Goal: Task Accomplishment & Management: Complete application form

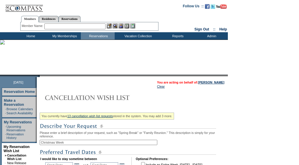
scroll to position [64, 0]
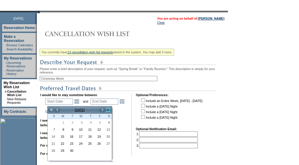
click at [108, 111] on link ">>" at bounding box center [108, 110] width 6 height 6
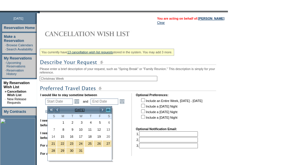
click at [108, 111] on link ">>" at bounding box center [108, 110] width 6 height 6
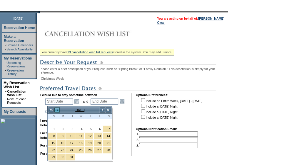
click at [57, 112] on link "<" at bounding box center [57, 110] width 6 height 6
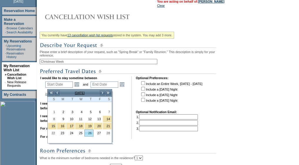
scroll to position [81, 0]
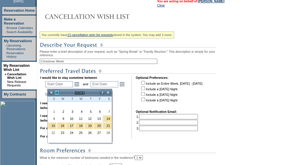
click at [58, 92] on link "<" at bounding box center [57, 93] width 6 height 6
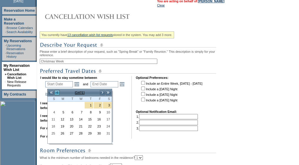
click at [58, 92] on link "<" at bounding box center [57, 93] width 6 height 6
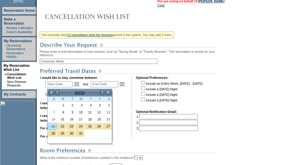
click at [53, 125] on link "21" at bounding box center [52, 126] width 9 height 6
type input "2025-12-21"
type input "2025-12-22"
type input "12/21/2025"
type input "12/22/2025"
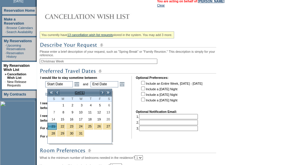
type input "111"
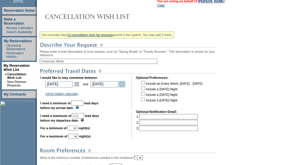
click at [125, 84] on link "Open the calendar popup." at bounding box center [122, 84] width 6 height 6
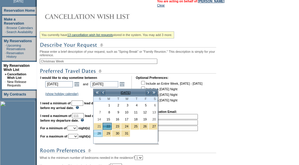
click at [99, 135] on link "28" at bounding box center [98, 134] width 9 height 6
type input "2025-12-28"
type input "12/28/2025"
type input "117"
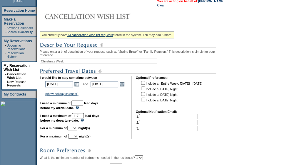
click at [83, 106] on input "text" at bounding box center [77, 103] width 12 height 5
type input "30"
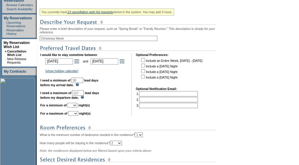
scroll to position [105, 0]
click at [77, 108] on select "1 2 3 4 5 6 7 8 9 10 11 12 13 14" at bounding box center [72, 105] width 10 height 5
select select "6"
click at [74, 106] on select "1 2 3 4 5 6 7 8 9 10 11 12 13 14" at bounding box center [72, 105] width 10 height 5
click at [82, 120] on div "You currently have 13 cancellation wish list requests stored in the system. You…" at bounding box center [133, 120] width 187 height 228
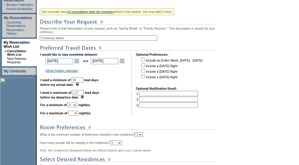
click at [78, 116] on select "1 2 3 4 5 6 7 8 9 10 11 12 13 14" at bounding box center [73, 113] width 10 height 5
select select "7"
click at [75, 114] on select "1 2 3 4 5 6 7 8 9 10 11 12 13 14" at bounding box center [73, 113] width 10 height 5
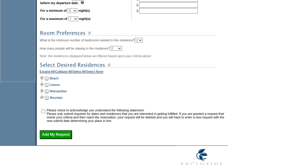
scroll to position [201, 0]
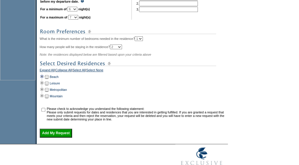
click at [44, 80] on td at bounding box center [42, 77] width 5 height 6
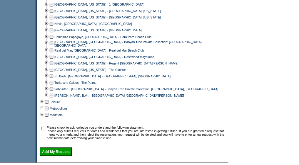
scroll to position [416, 0]
click at [49, 77] on td at bounding box center [46, 76] width 5 height 6
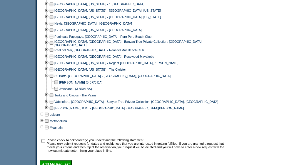
click at [58, 86] on td at bounding box center [56, 82] width 5 height 6
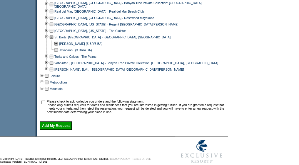
scroll to position [469, 0]
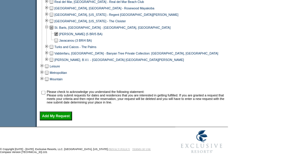
click at [45, 91] on input "checkbox" at bounding box center [43, 93] width 4 height 4
checkbox input "true"
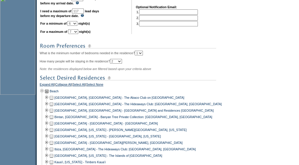
scroll to position [187, 0]
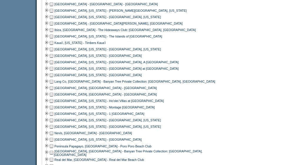
scroll to position [380, 0]
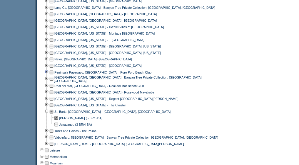
click at [48, 76] on td at bounding box center [46, 72] width 5 height 6
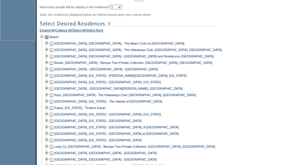
scroll to position [240, 0]
select select "5"
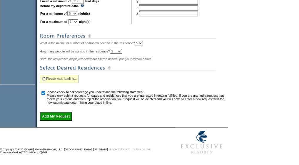
scroll to position [216, 0]
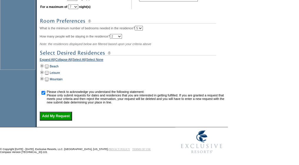
click at [46, 64] on td at bounding box center [46, 66] width 5 height 6
click at [44, 64] on td at bounding box center [42, 66] width 5 height 6
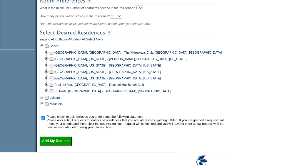
scroll to position [234, 0]
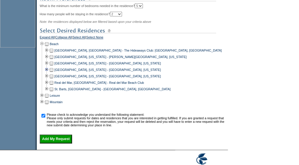
click at [47, 73] on td at bounding box center [46, 70] width 5 height 6
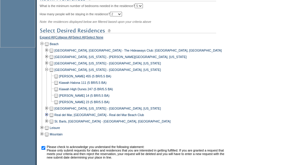
click at [48, 118] on td at bounding box center [46, 115] width 5 height 6
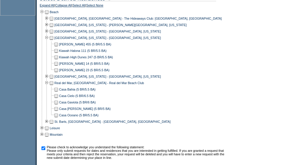
scroll to position [266, 0]
click at [49, 124] on td at bounding box center [46, 121] width 5 height 6
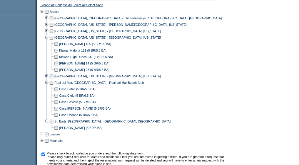
click at [48, 79] on td at bounding box center [46, 76] width 5 height 6
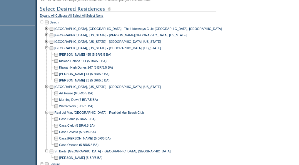
scroll to position [352, 0]
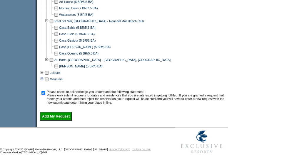
click at [44, 77] on td at bounding box center [42, 79] width 5 height 6
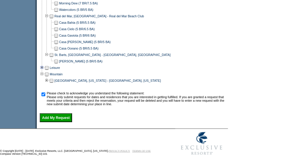
click at [44, 71] on td at bounding box center [42, 68] width 5 height 6
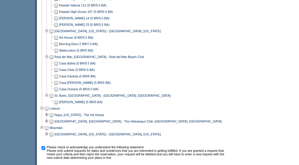
scroll to position [312, 0]
click at [157, 113] on div "Leisure Napa, California - The Ink House Puglia, Italy - The Hideaways Club: Pu…" at bounding box center [133, 114] width 187 height 19
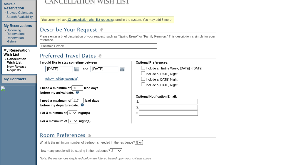
scroll to position [103, 0]
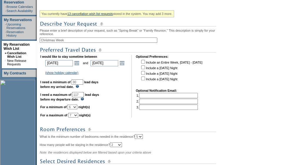
click at [83, 40] on input "Christmas Week" at bounding box center [99, 40] width 118 height 5
type input "Christmas Week St. Barts"
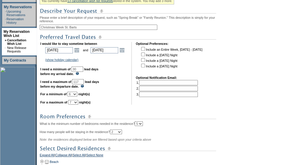
scroll to position [116, 0]
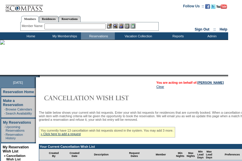
click at [56, 24] on input "text" at bounding box center [74, 27] width 61 height 6
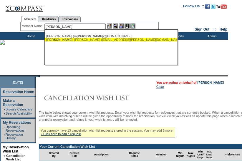
click at [80, 39] on div "[PERSON_NAME] ([EMAIL_ADDRESS][PERSON_NAME][DOMAIN_NAME])" at bounding box center [110, 40] width 129 height 4
type input "[PERSON_NAME] ([EMAIL_ADDRESS][PERSON_NAME][DOMAIN_NAME])"
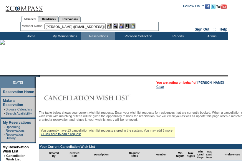
click at [122, 27] on img at bounding box center [120, 26] width 5 height 5
click at [118, 26] on img at bounding box center [115, 26] width 5 height 5
